Goal: Obtain resource: Download file/media

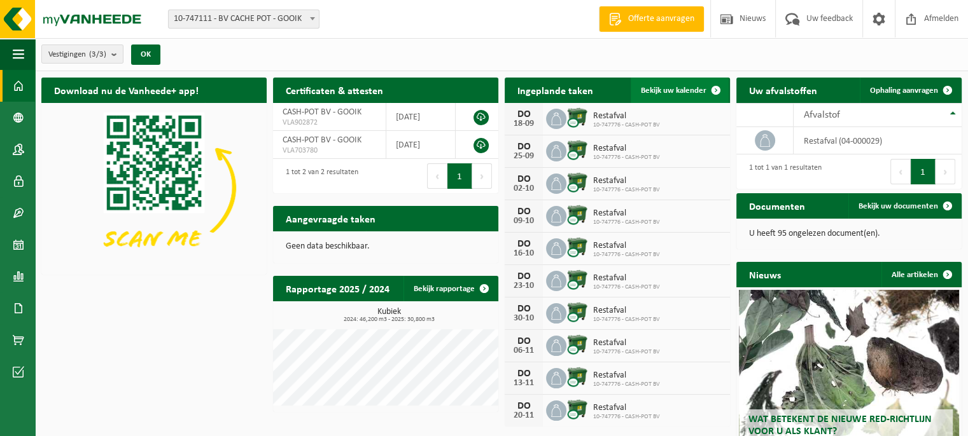
click at [664, 88] on span "Bekijk uw kalender" at bounding box center [674, 91] width 66 height 8
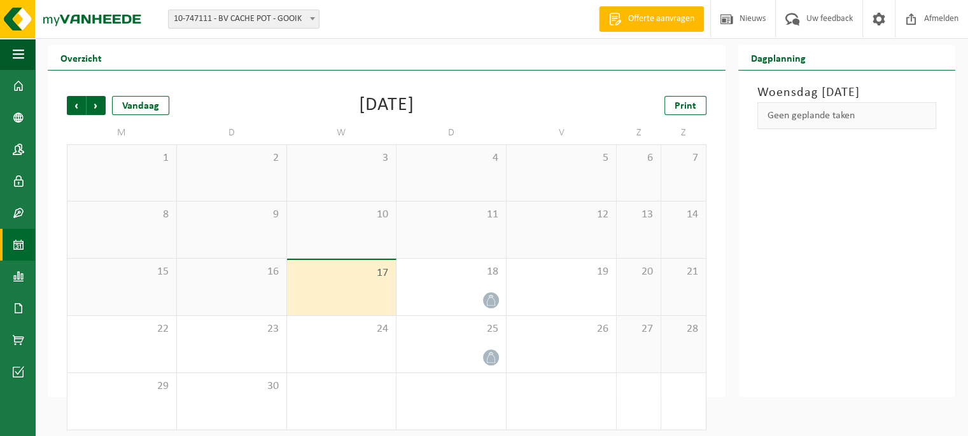
scroll to position [33, 0]
click at [450, 278] on div "18" at bounding box center [450, 286] width 109 height 57
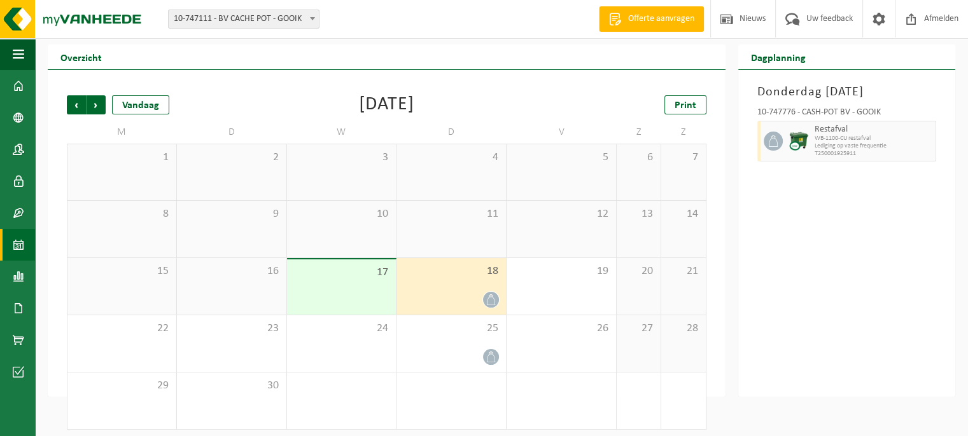
scroll to position [0, 0]
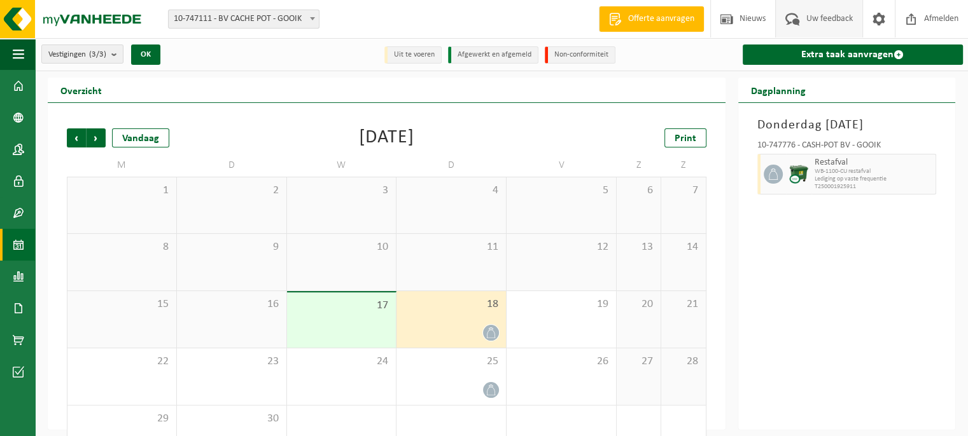
click at [831, 20] on span "Uw feedback" at bounding box center [829, 19] width 53 height 38
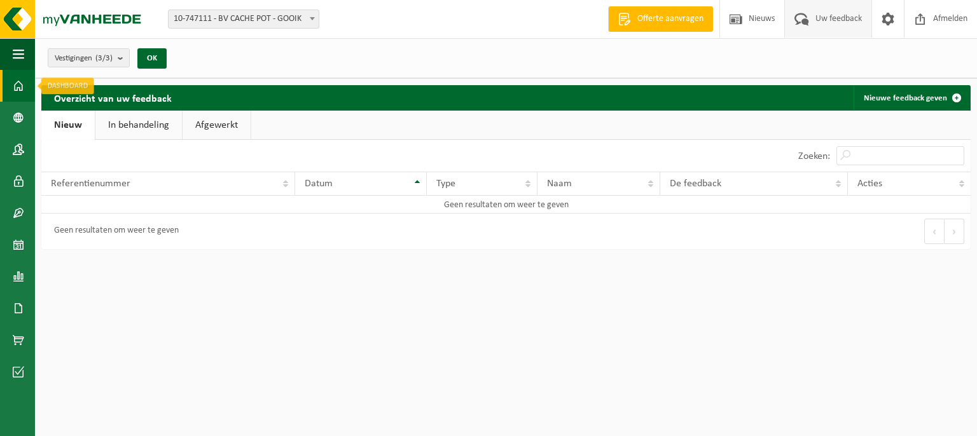
click at [22, 85] on span at bounding box center [18, 86] width 11 height 32
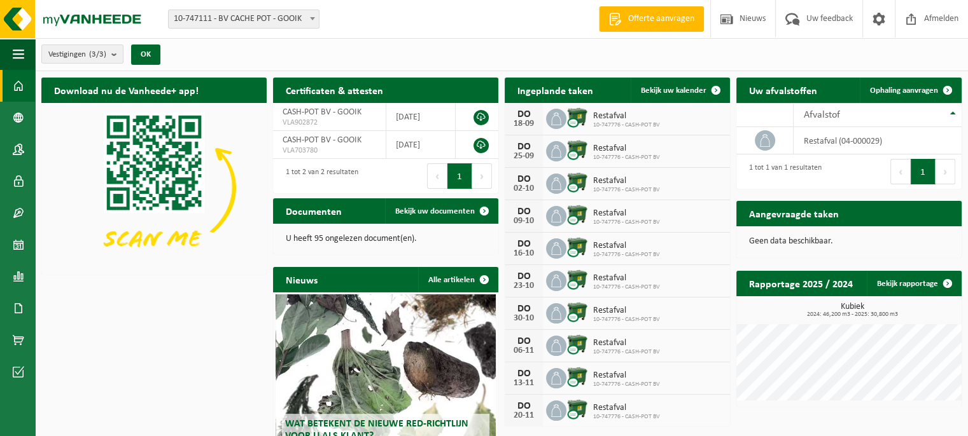
click at [379, 214] on div "Documenten Bekijk uw documenten" at bounding box center [385, 211] width 225 height 25
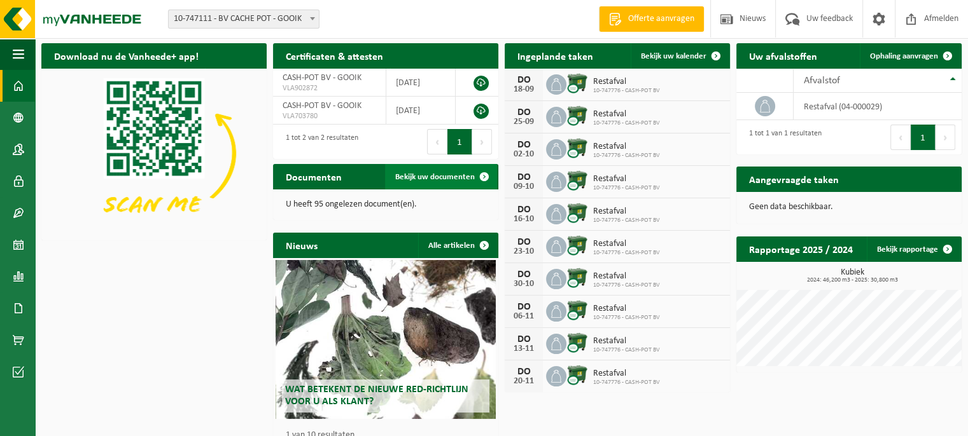
scroll to position [32, 0]
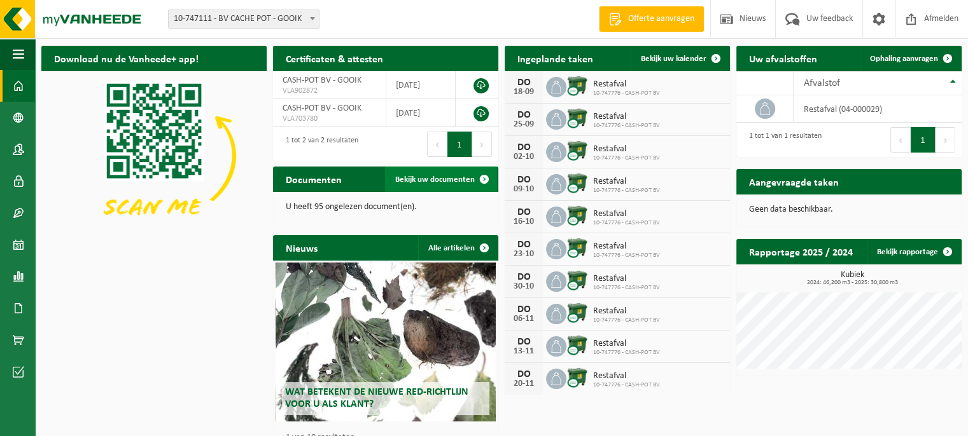
click at [433, 178] on span "Bekijk uw documenten" at bounding box center [435, 180] width 80 height 8
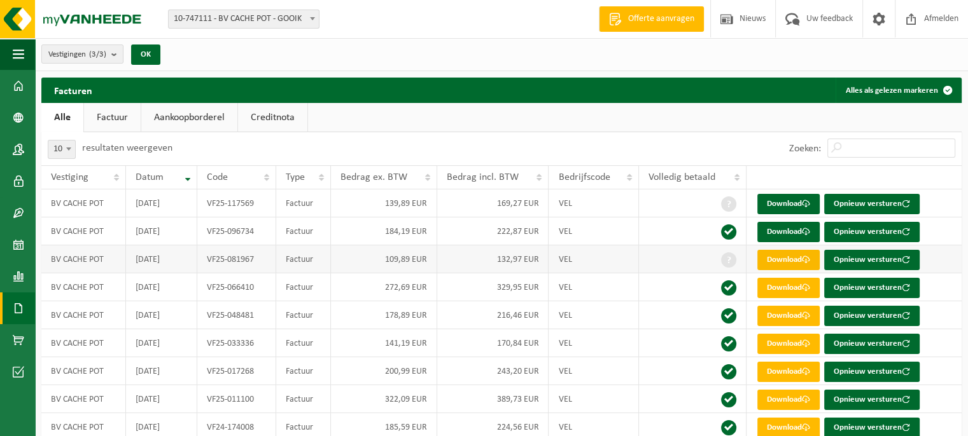
click at [797, 262] on link "Download" at bounding box center [788, 260] width 62 height 20
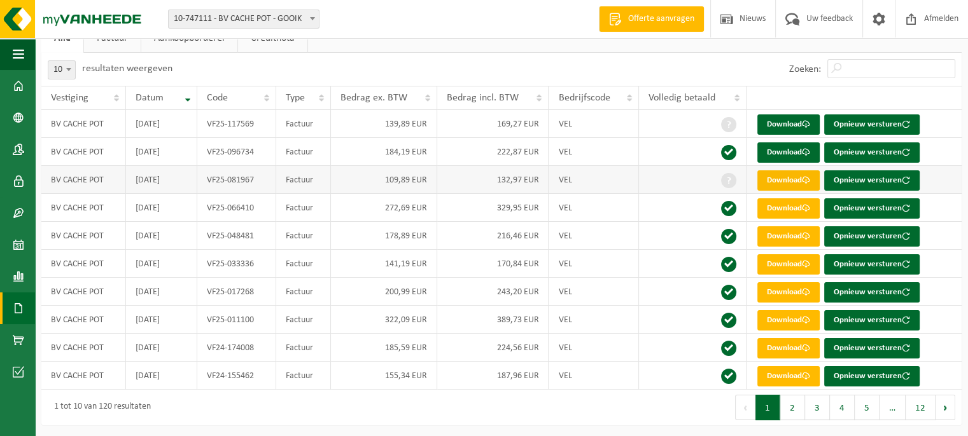
click at [790, 181] on link "Download" at bounding box center [788, 181] width 62 height 20
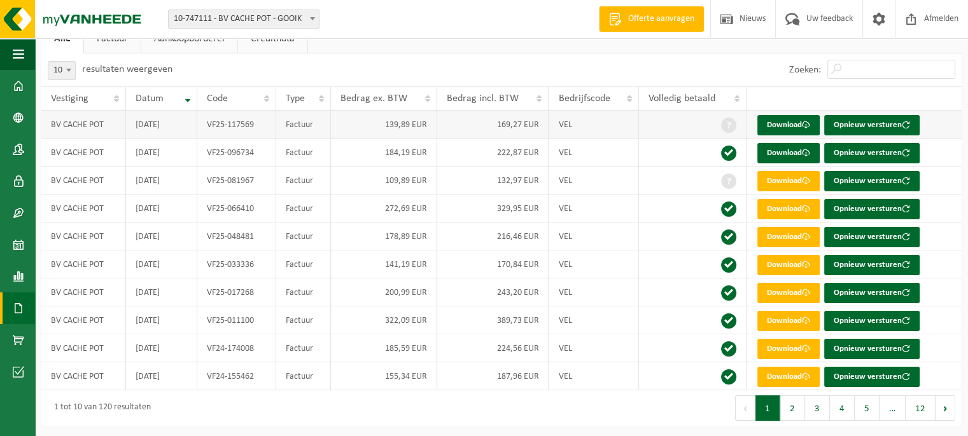
scroll to position [76, 0]
